Goal: Navigation & Orientation: Find specific page/section

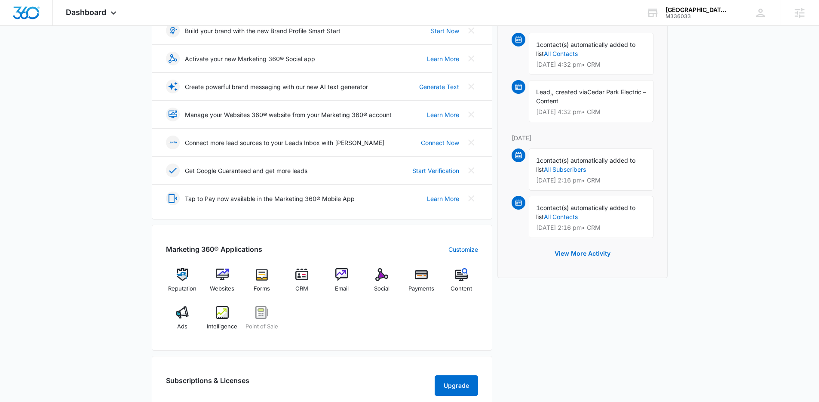
scroll to position [139, 0]
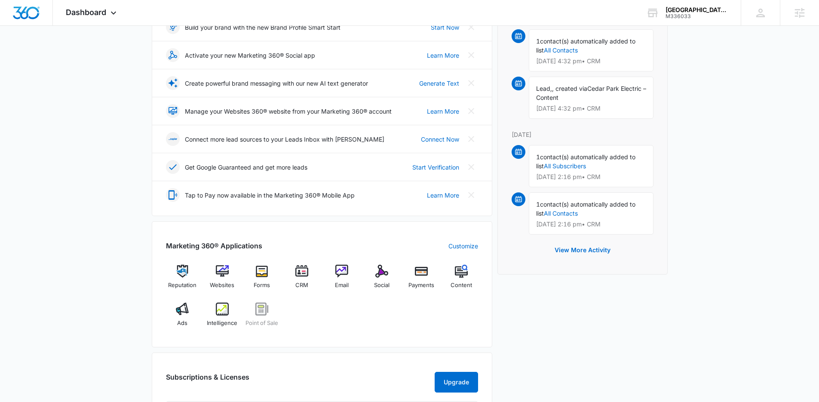
click at [313, 329] on div "Reputation Websites Forms CRM Email Social Payments Content Ads Intelligence Po…" at bounding box center [322, 298] width 312 height 68
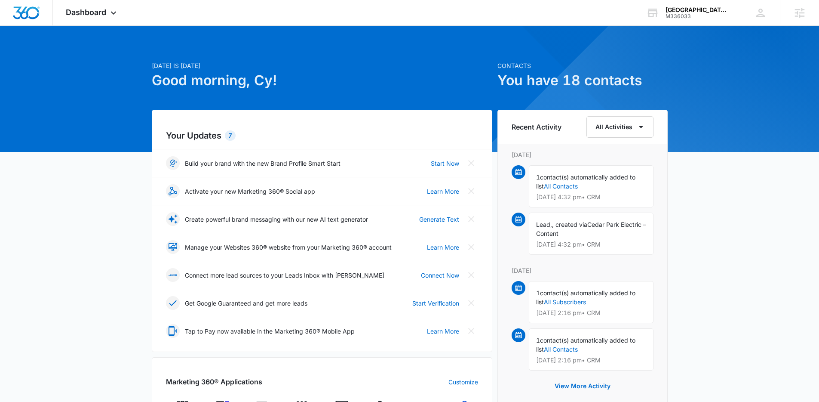
scroll to position [0, 0]
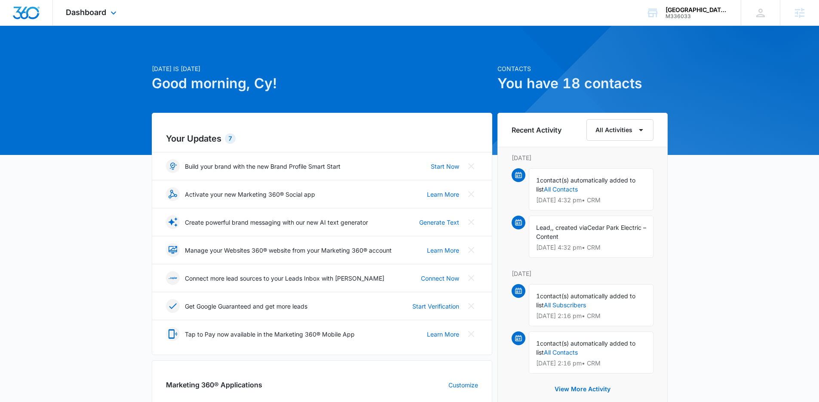
click at [104, 18] on div "Dashboard Apps Reputation Websites Forms CRM Email Social Payments POS Content …" at bounding box center [92, 12] width 79 height 25
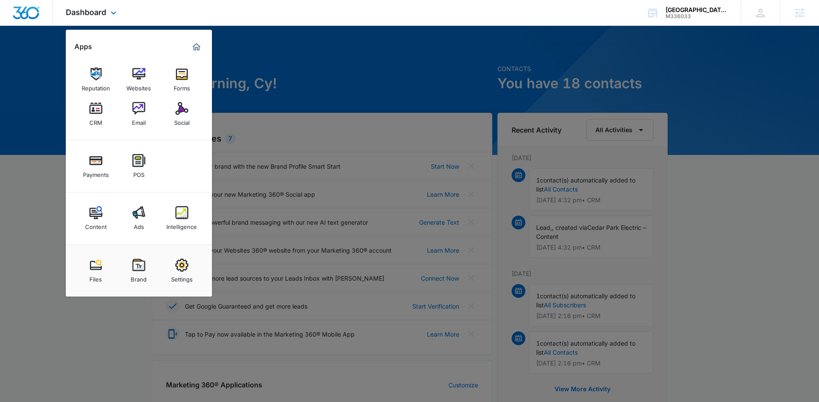
click at [167, 185] on div "Payments POS" at bounding box center [139, 166] width 146 height 52
click at [142, 215] on img at bounding box center [138, 212] width 13 height 13
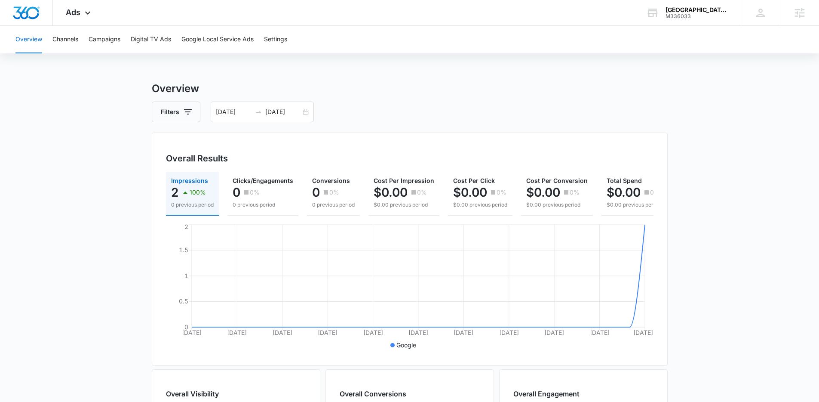
scroll to position [3, 0]
